Goal: Find specific page/section: Find specific page/section

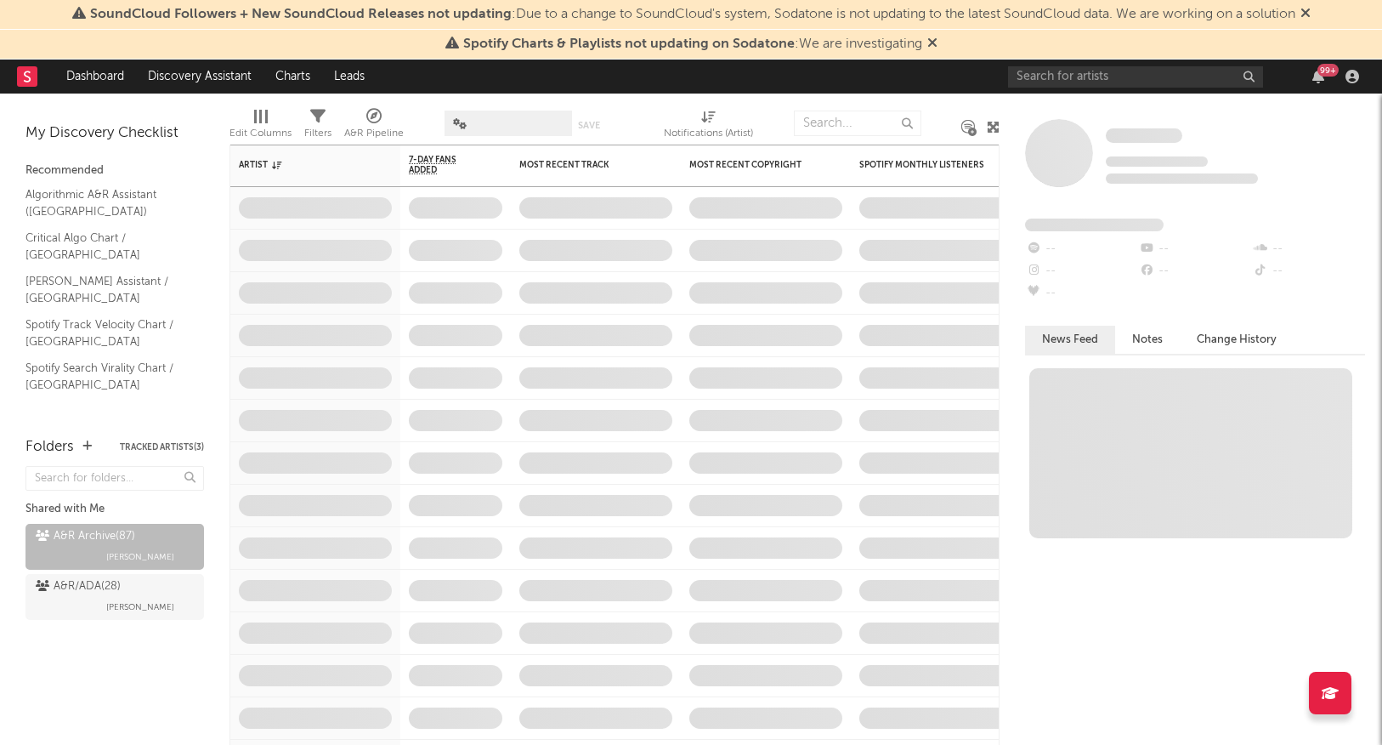
click at [491, 125] on span at bounding box center [509, 124] width 128 height 26
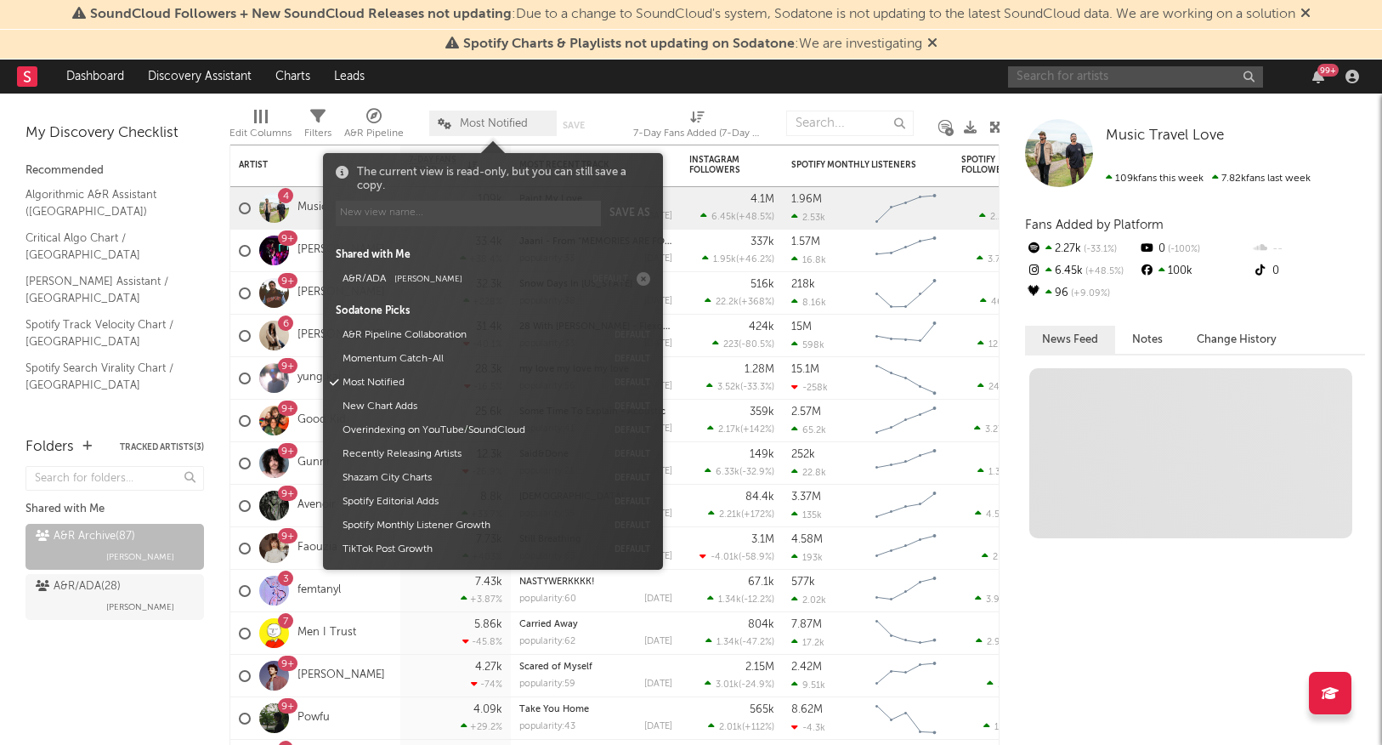
click at [1122, 70] on input "text" at bounding box center [1135, 76] width 255 height 21
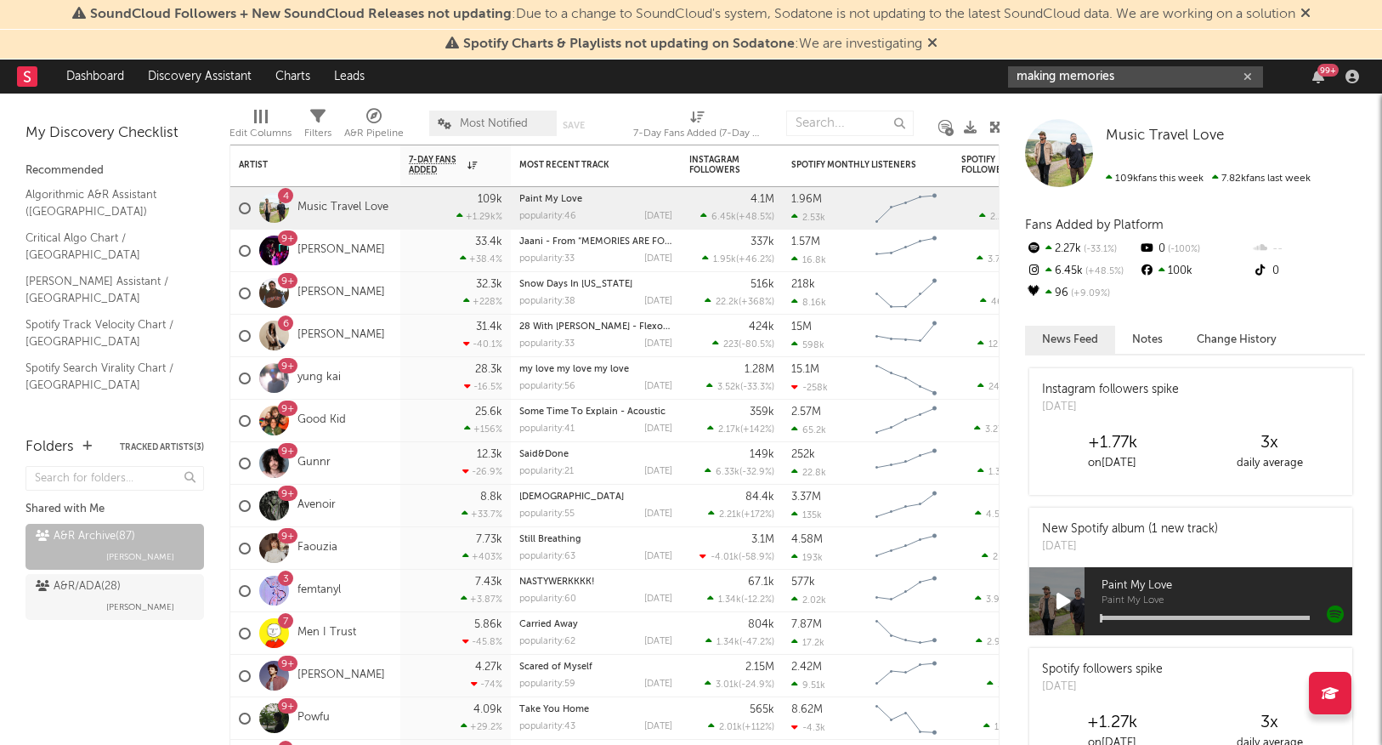
type input "making memories"
